Goal: Information Seeking & Learning: Learn about a topic

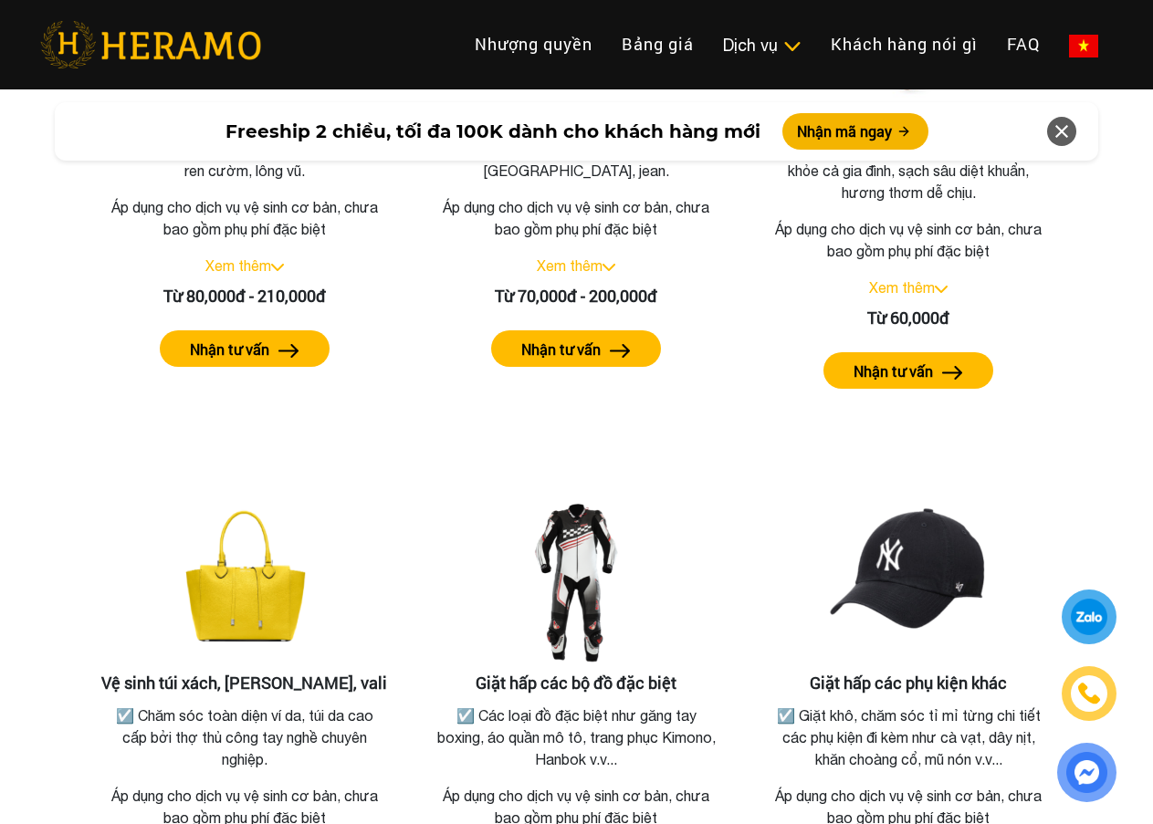
scroll to position [3834, 0]
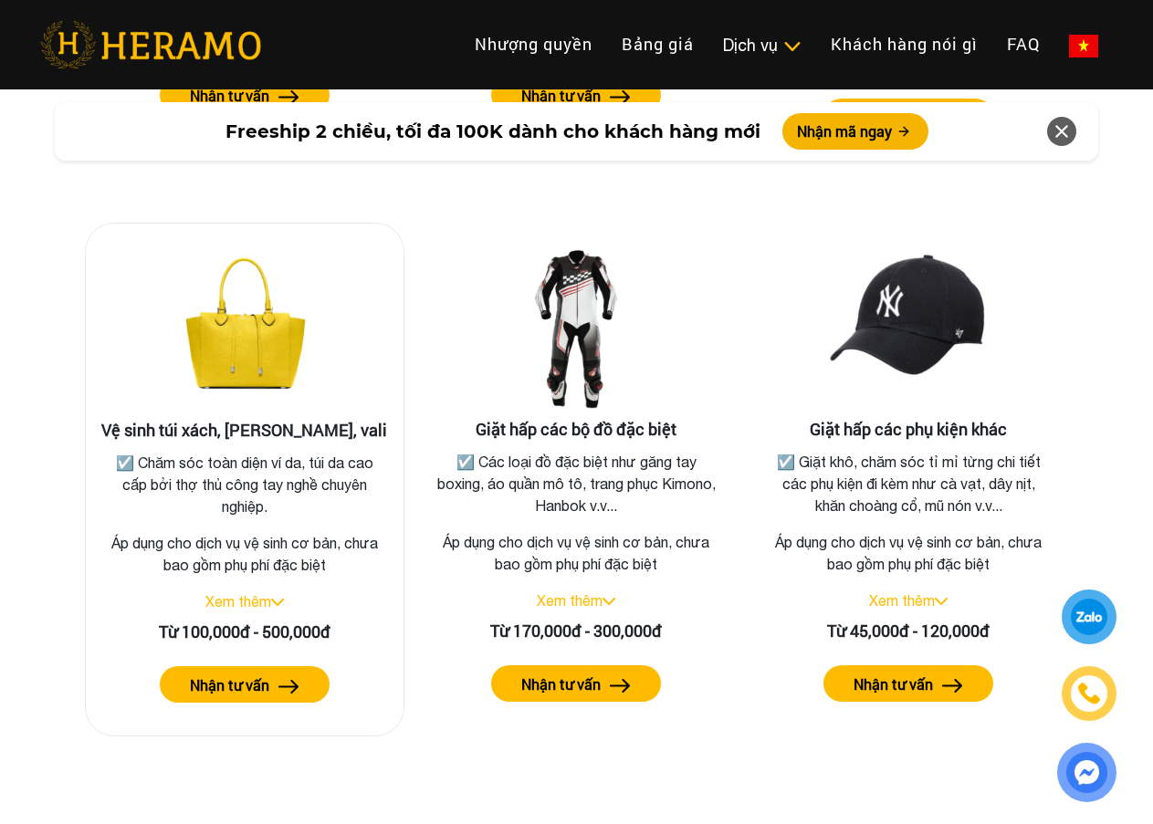
click at [250, 675] on label "Nhận tư vấn" at bounding box center [229, 686] width 79 height 22
click at [245, 593] on link "Xem thêm" at bounding box center [238, 601] width 66 height 16
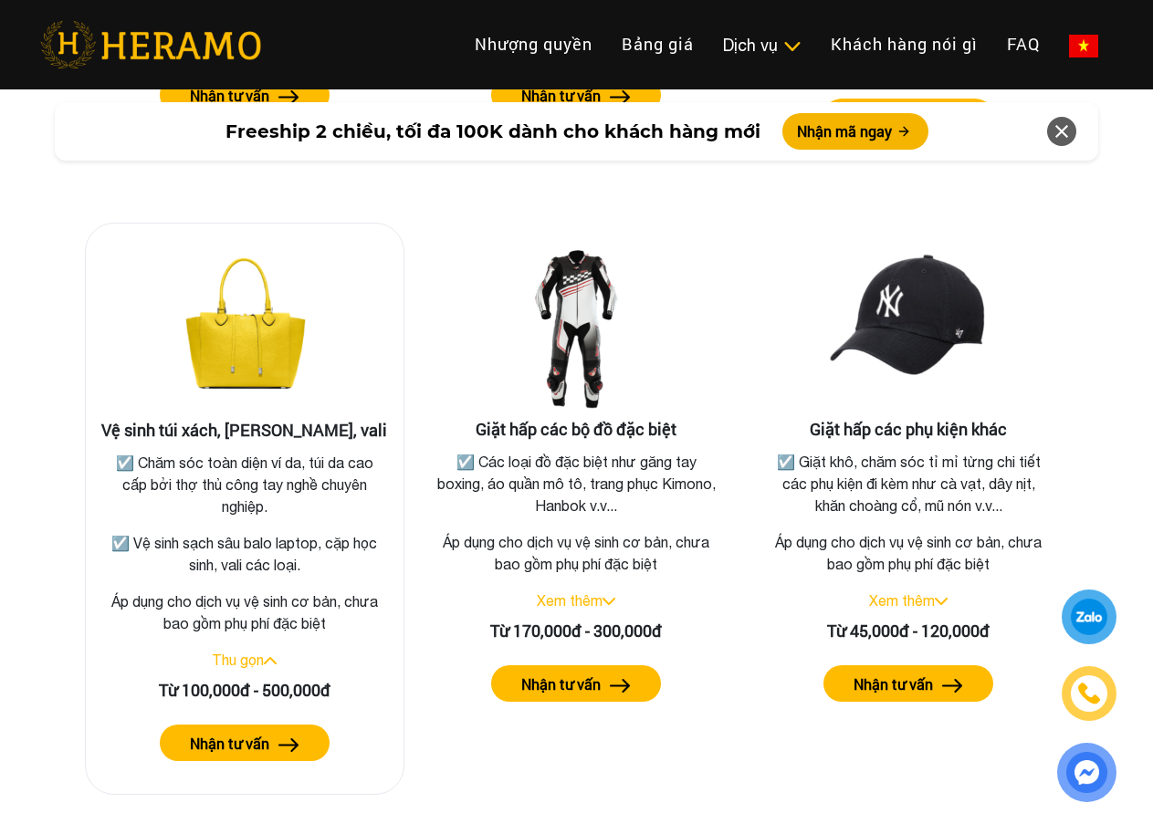
click at [232, 351] on img at bounding box center [244, 329] width 183 height 183
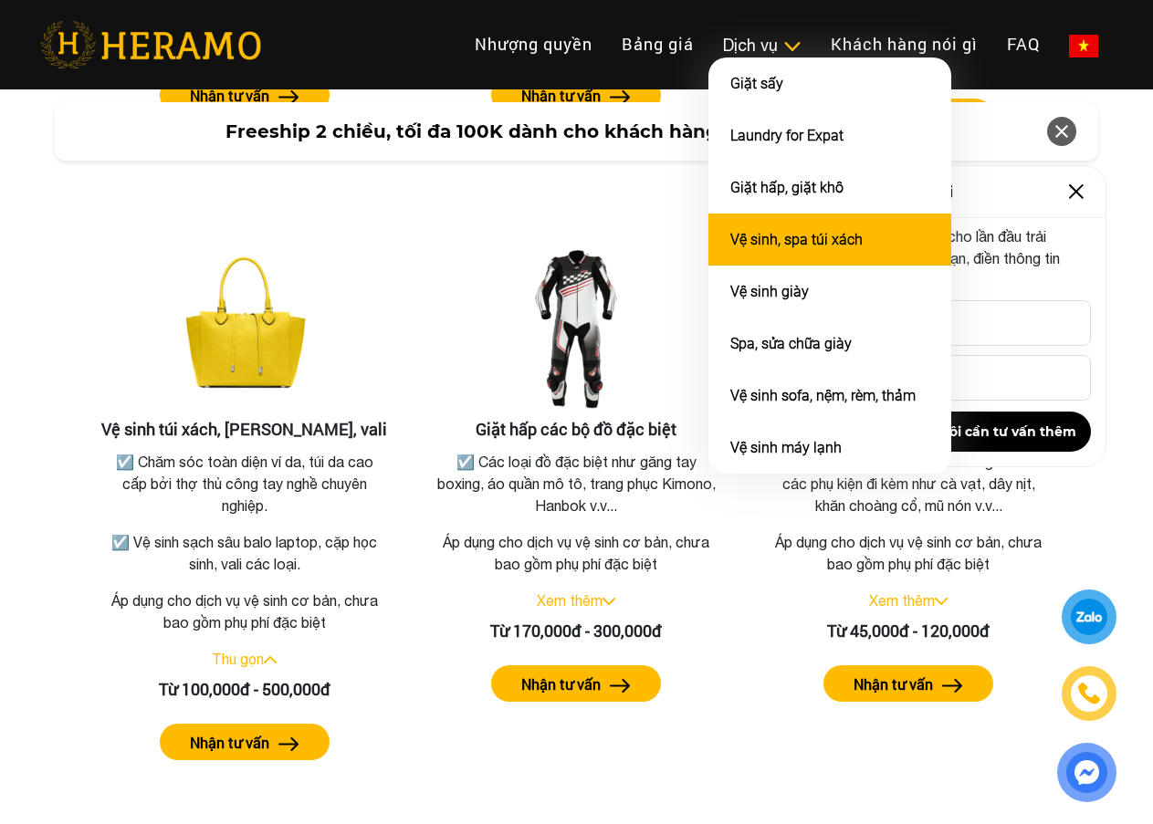
scroll to position [3275, 0]
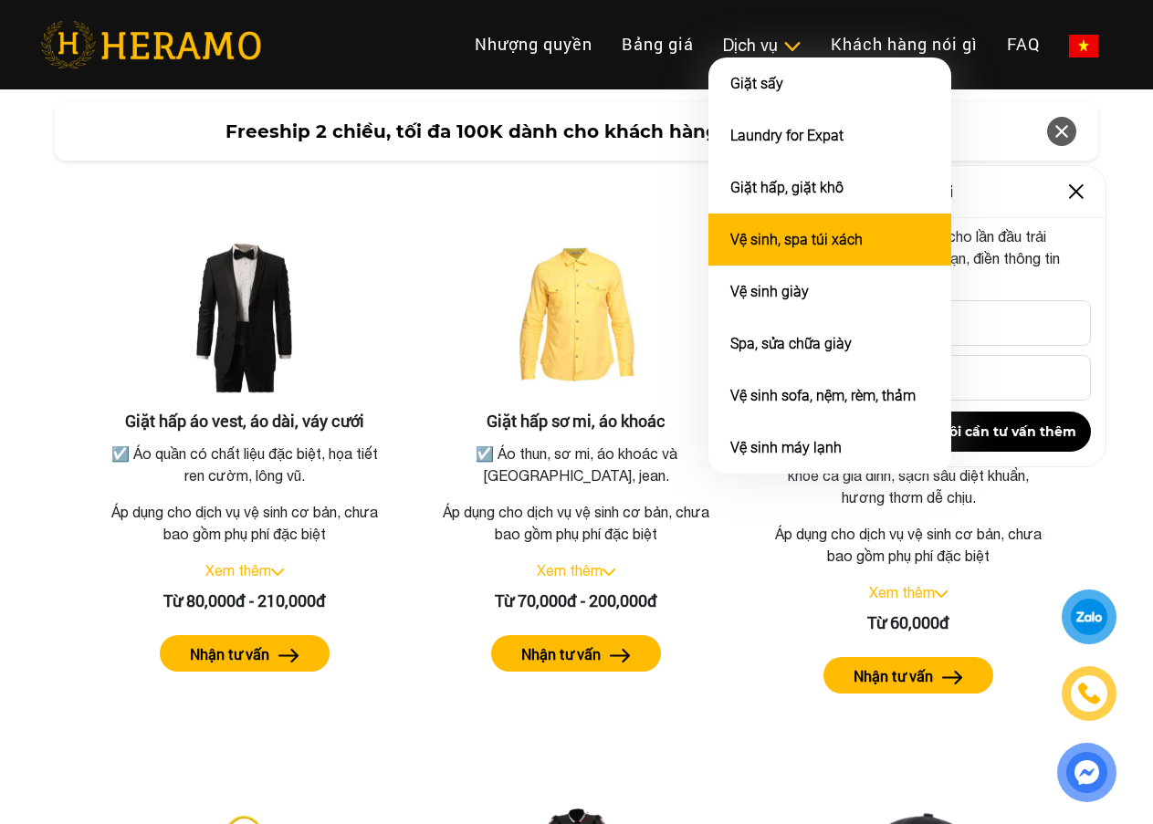
click at [790, 232] on link "Vệ sinh, spa túi xách" at bounding box center [796, 239] width 132 height 17
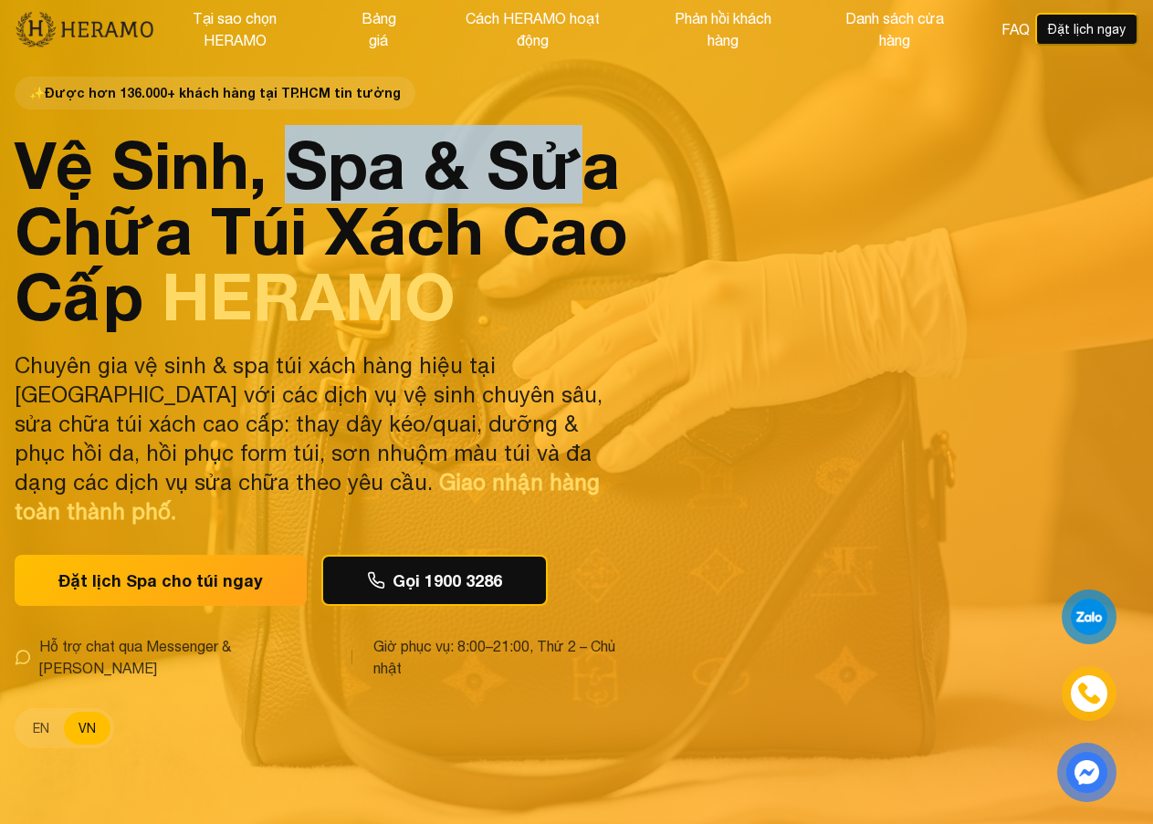
drag, startPoint x: 289, startPoint y: 185, endPoint x: 591, endPoint y: 190, distance: 301.3
click at [591, 190] on h1 "Vệ Sinh, Spa & Sửa Chữa Túi Xách Cao Cấp HERAMO" at bounding box center [321, 229] width 613 height 197
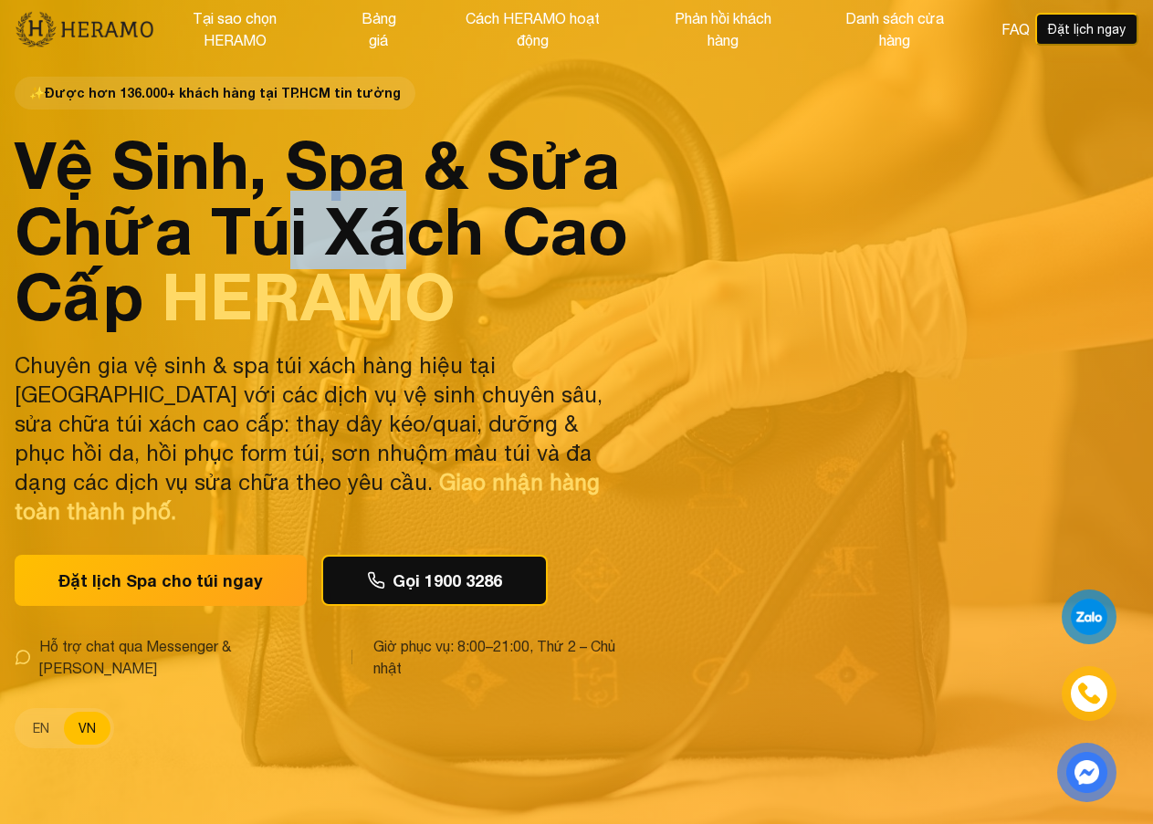
drag, startPoint x: 280, startPoint y: 258, endPoint x: 416, endPoint y: 258, distance: 136.0
click at [416, 258] on h1 "Vệ Sinh, Spa & Sửa Chữa Túi Xách Cao Cấp HERAMO" at bounding box center [321, 229] width 613 height 197
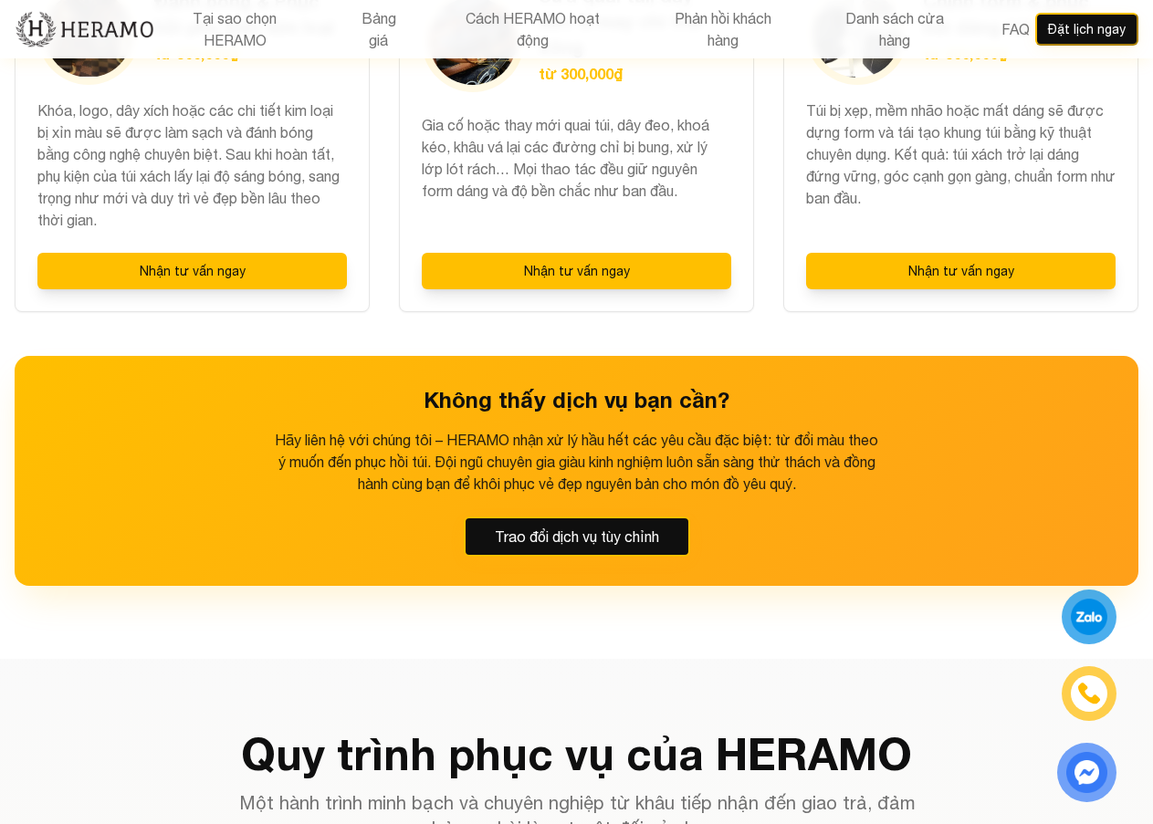
scroll to position [2556, 0]
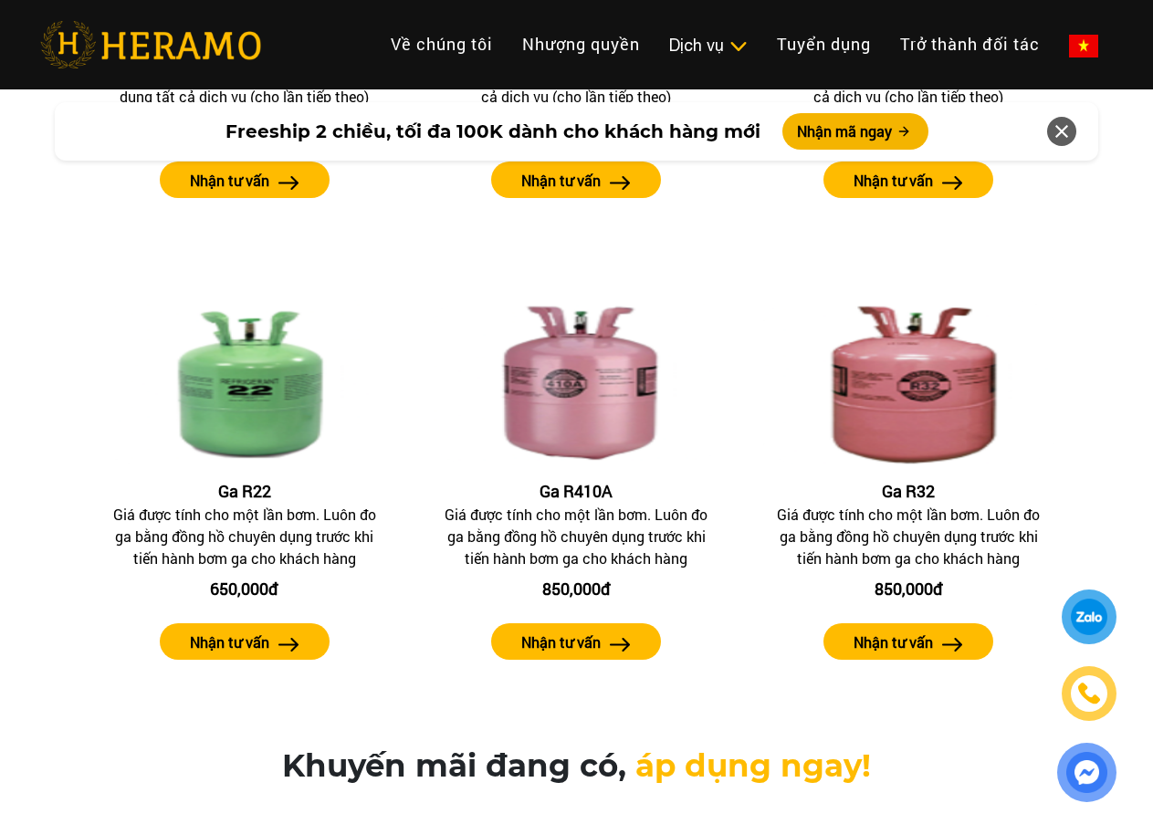
scroll to position [2338, 0]
